Goal: Task Accomplishment & Management: Manage account settings

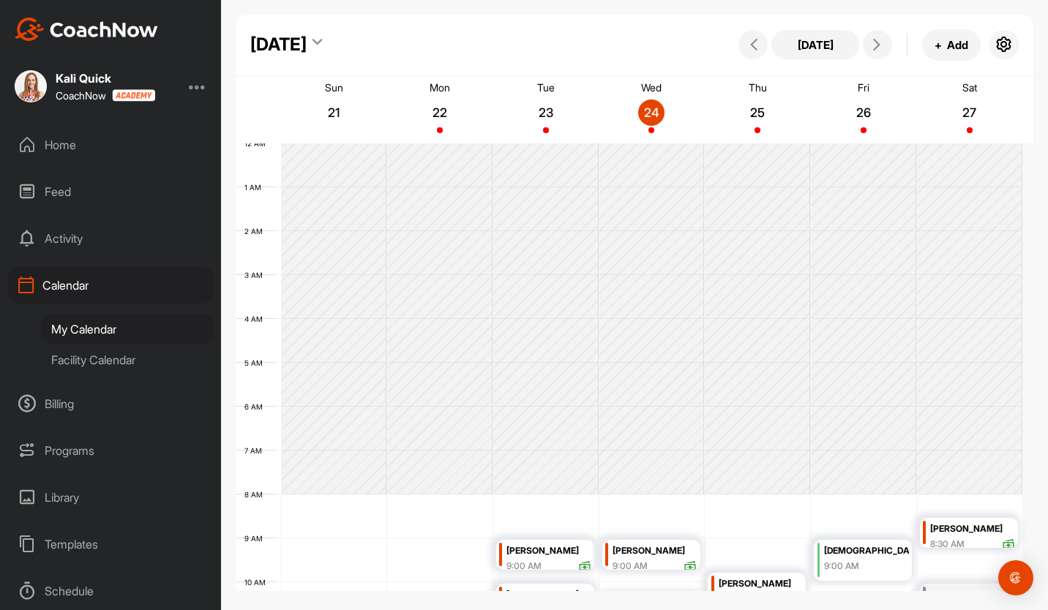
scroll to position [253, 0]
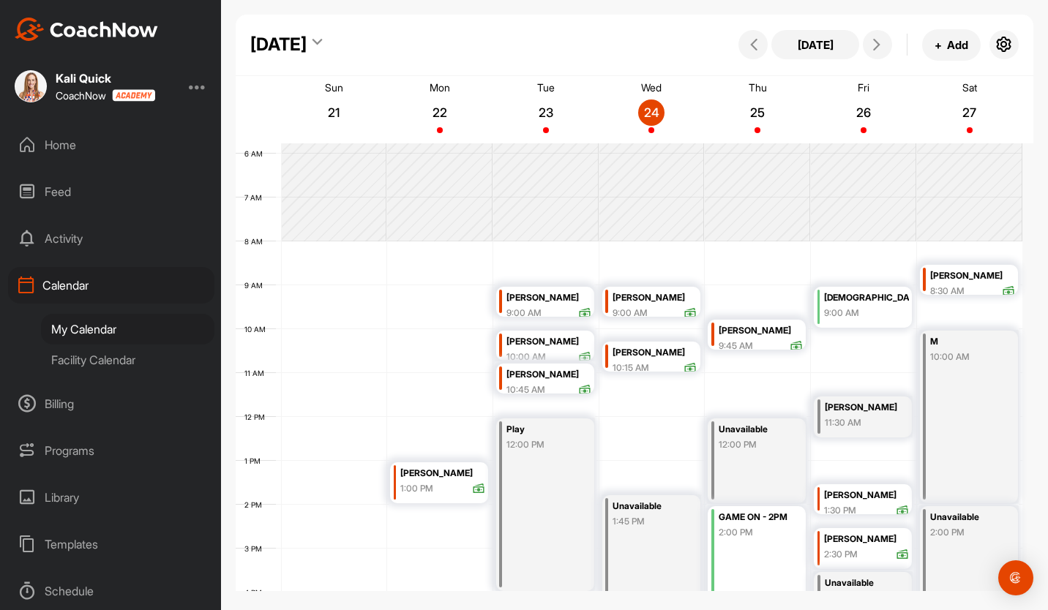
click at [649, 534] on div "Unavailable 1:45 PM" at bounding box center [651, 587] width 98 height 184
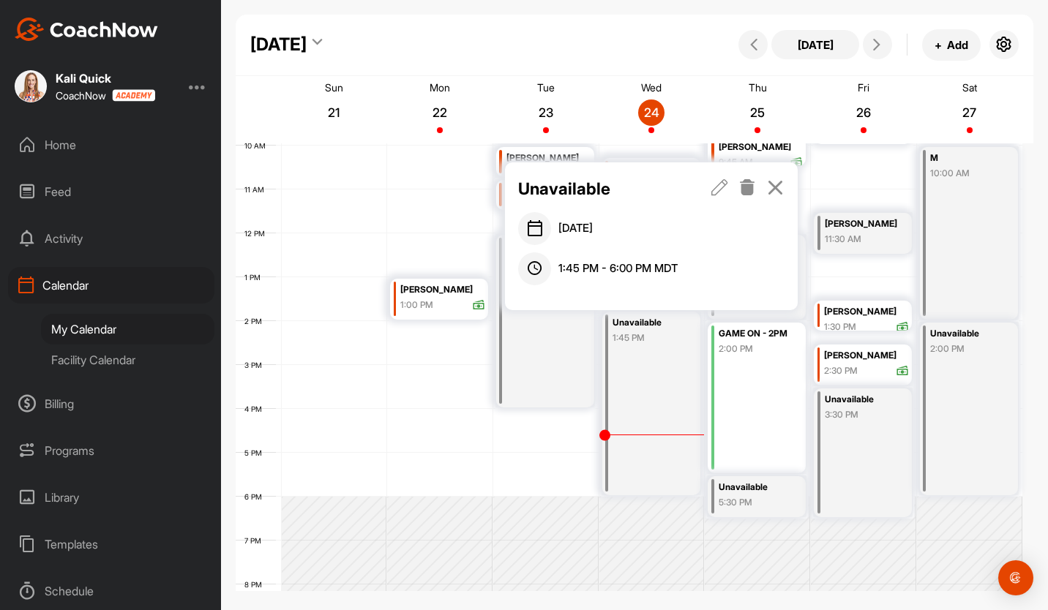
scroll to position [438, 0]
click at [749, 187] on icon at bounding box center [747, 187] width 17 height 16
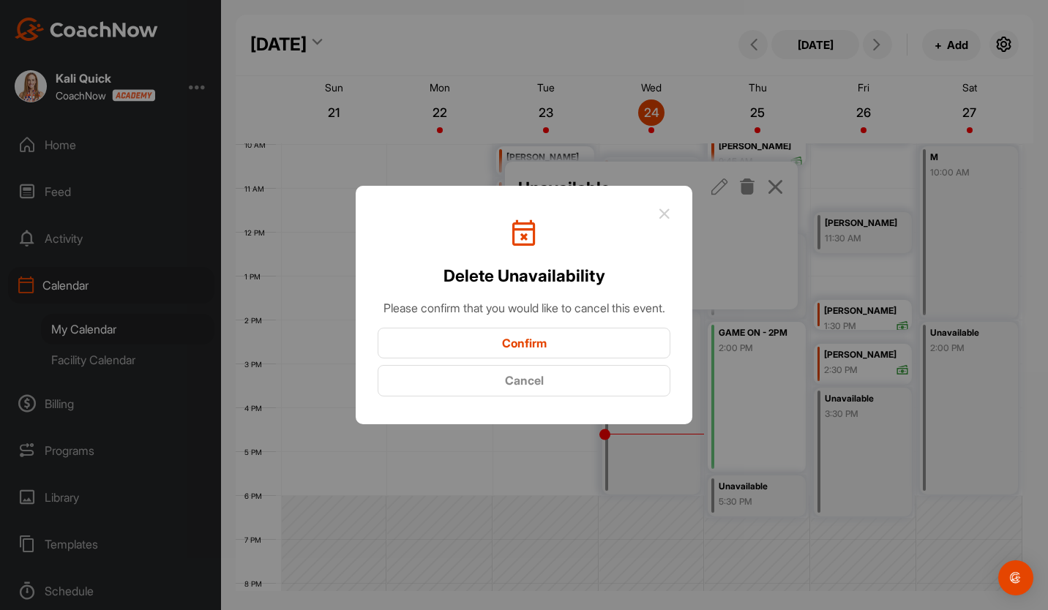
click at [590, 351] on button "Confirm" at bounding box center [524, 343] width 293 height 31
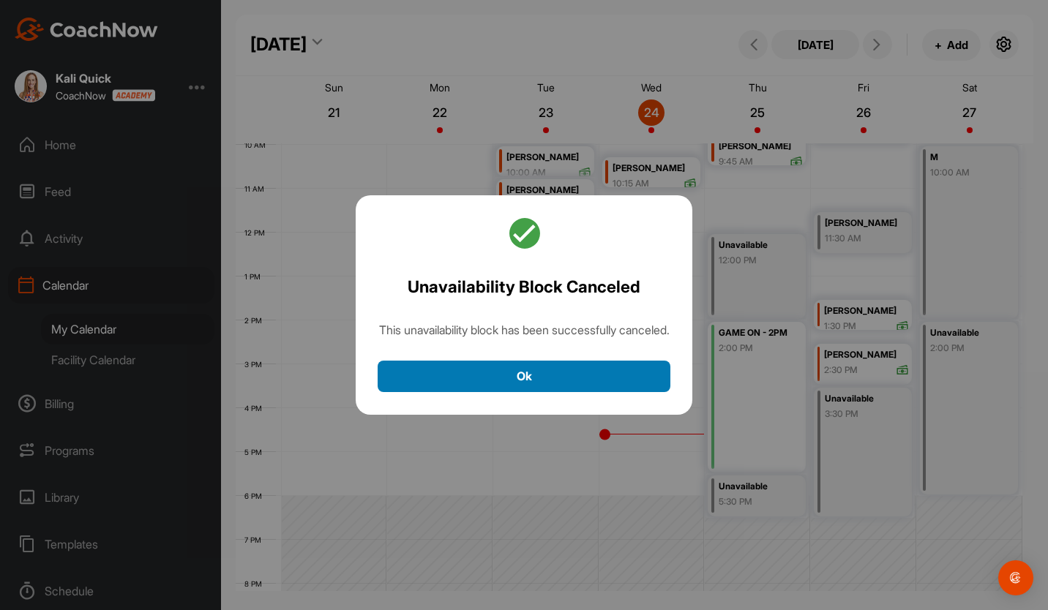
click at [566, 371] on button "Ok" at bounding box center [524, 376] width 293 height 31
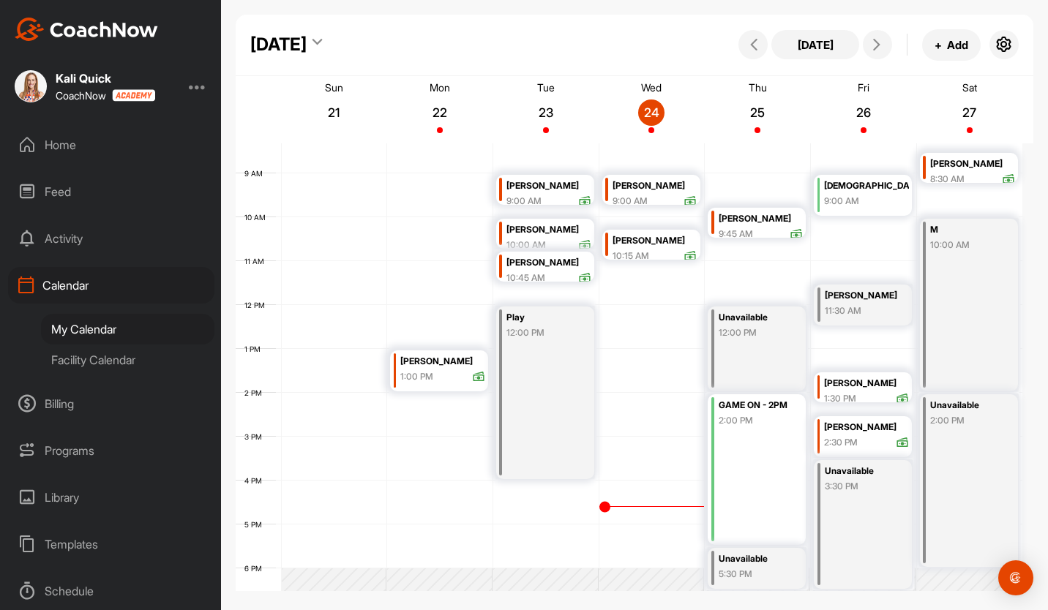
scroll to position [376, 0]
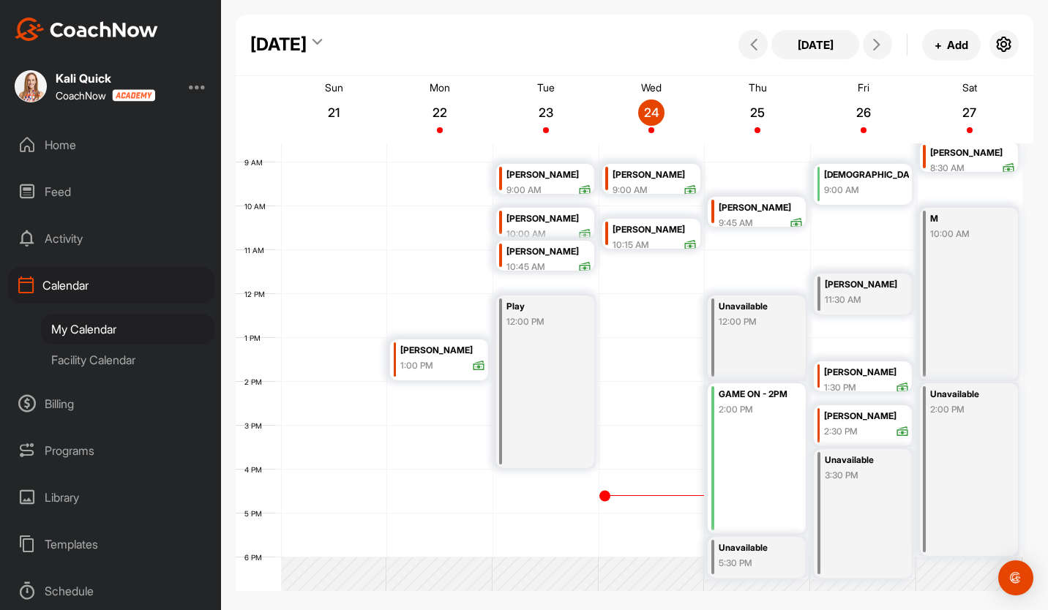
click at [746, 331] on div "Unavailable 12:00 PM" at bounding box center [756, 338] width 98 height 85
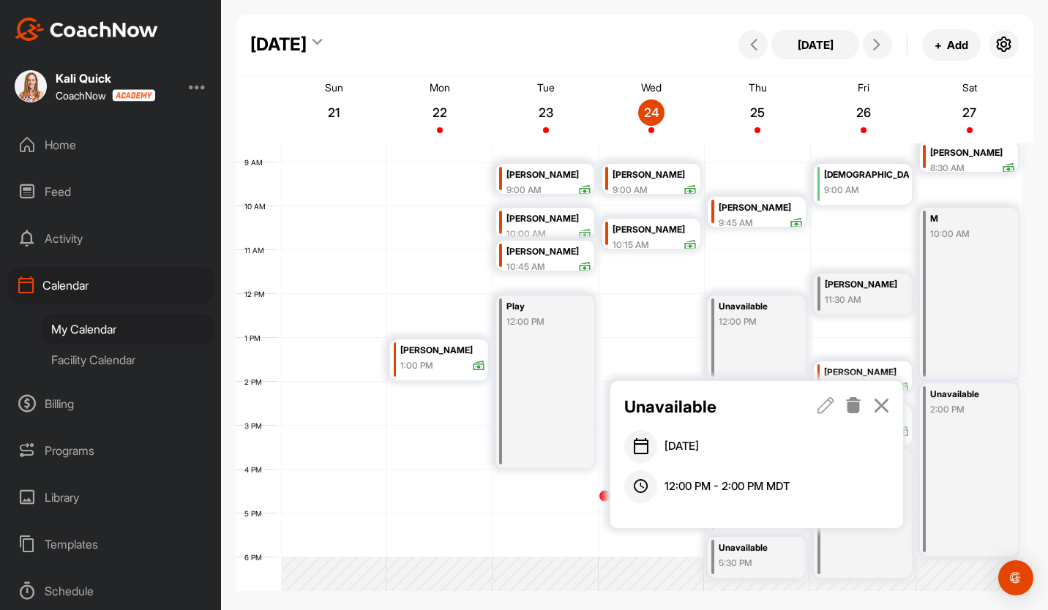
click at [879, 400] on icon at bounding box center [881, 405] width 17 height 16
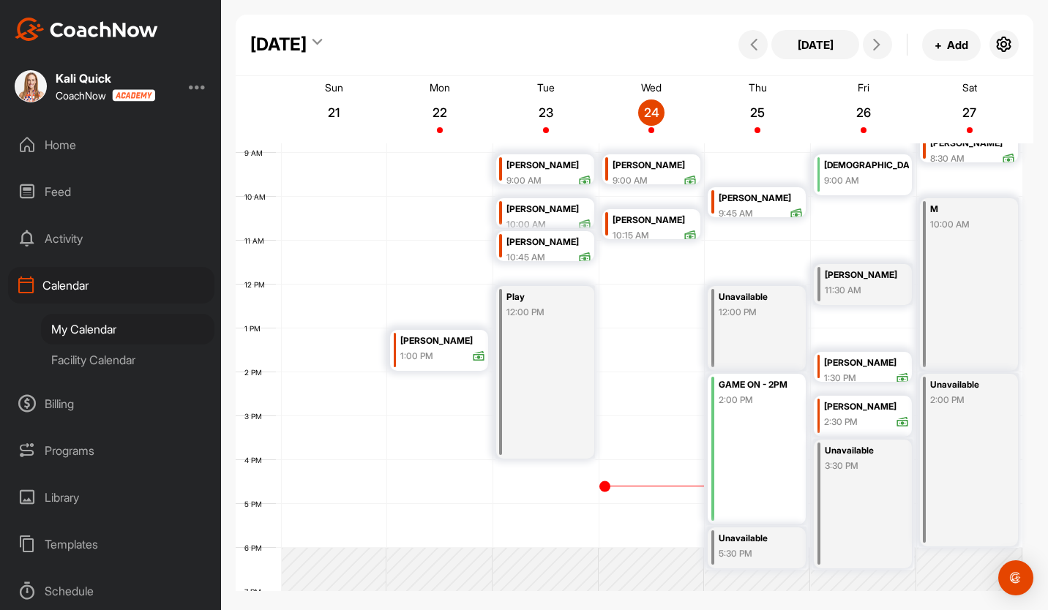
scroll to position [388, 0]
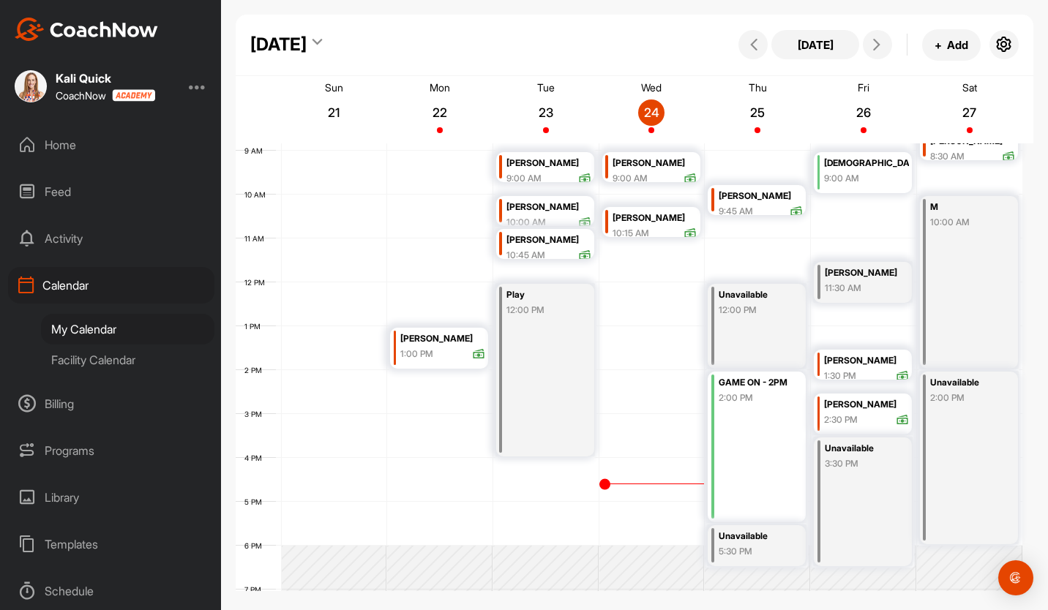
click at [766, 422] on div "GAME ON - 2PM 2:00 PM" at bounding box center [756, 447] width 98 height 151
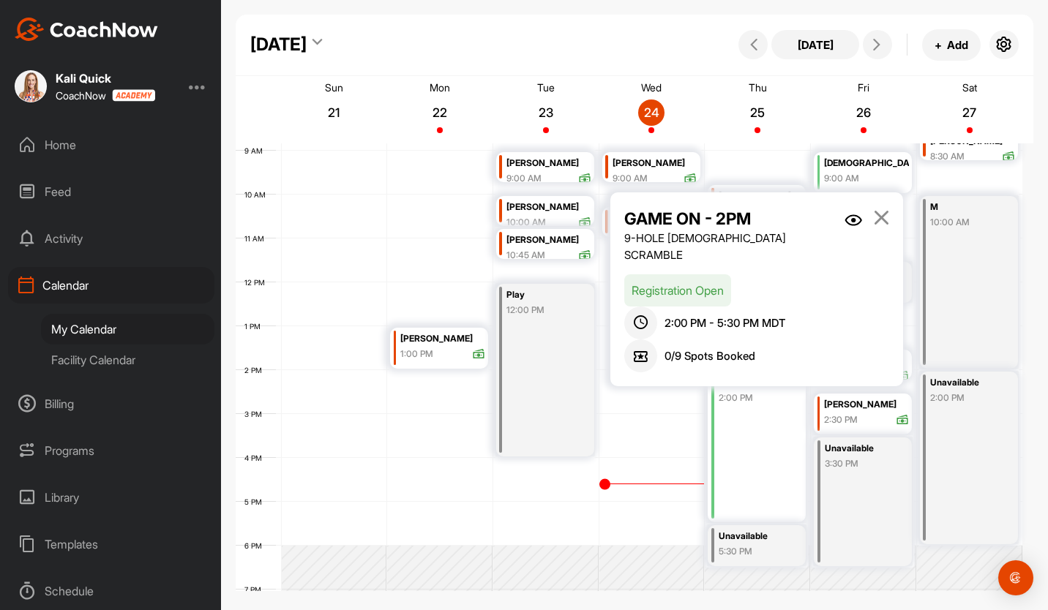
click at [880, 217] on icon at bounding box center [881, 217] width 17 height 16
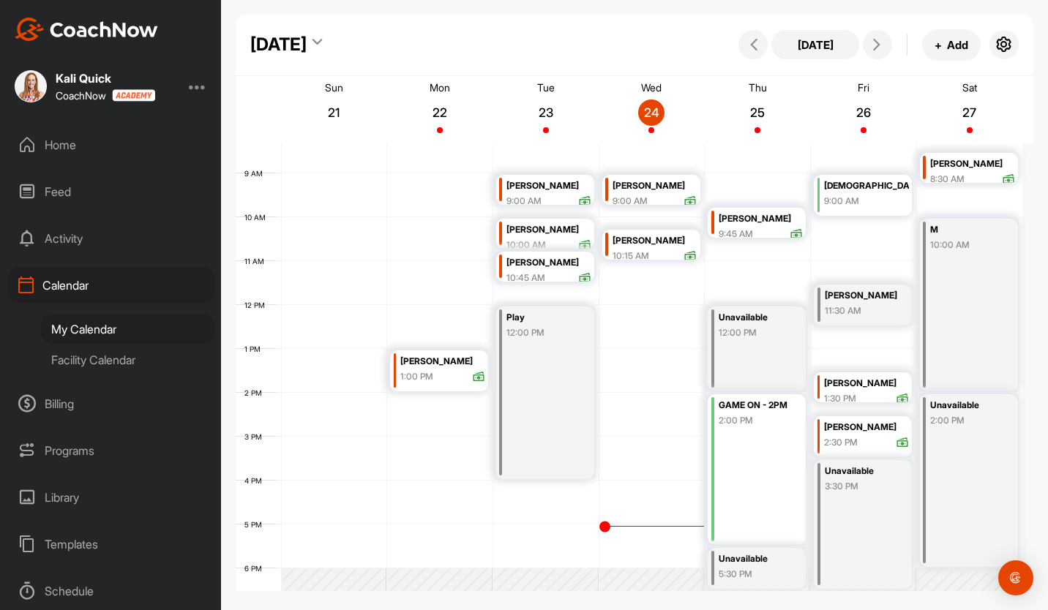
scroll to position [366, 0]
click at [93, 153] on div "Home" at bounding box center [111, 145] width 206 height 37
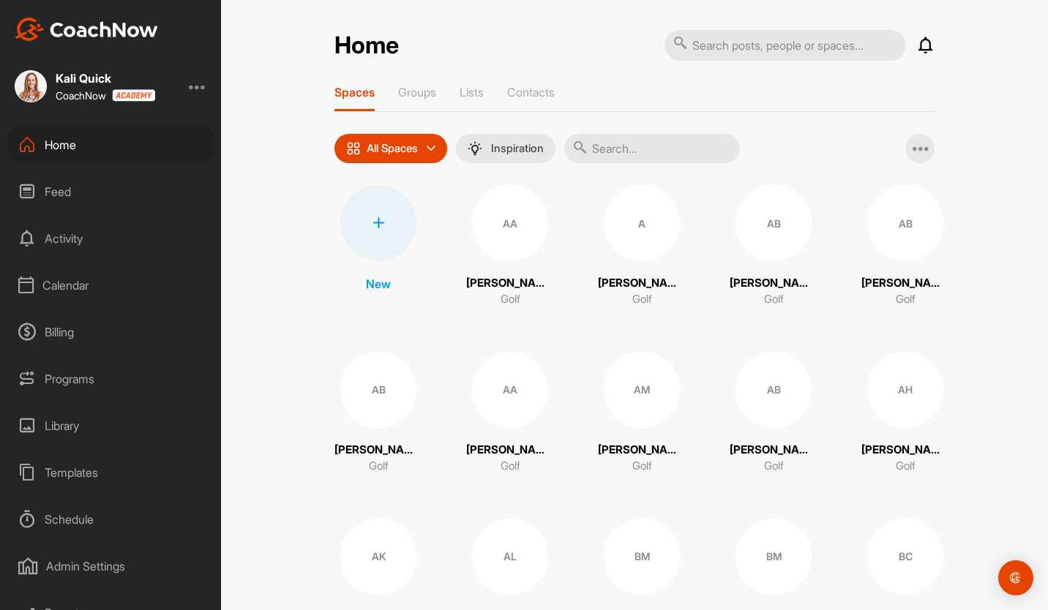
click at [80, 279] on div "Calendar" at bounding box center [111, 285] width 206 height 37
